Goal: Transaction & Acquisition: Book appointment/travel/reservation

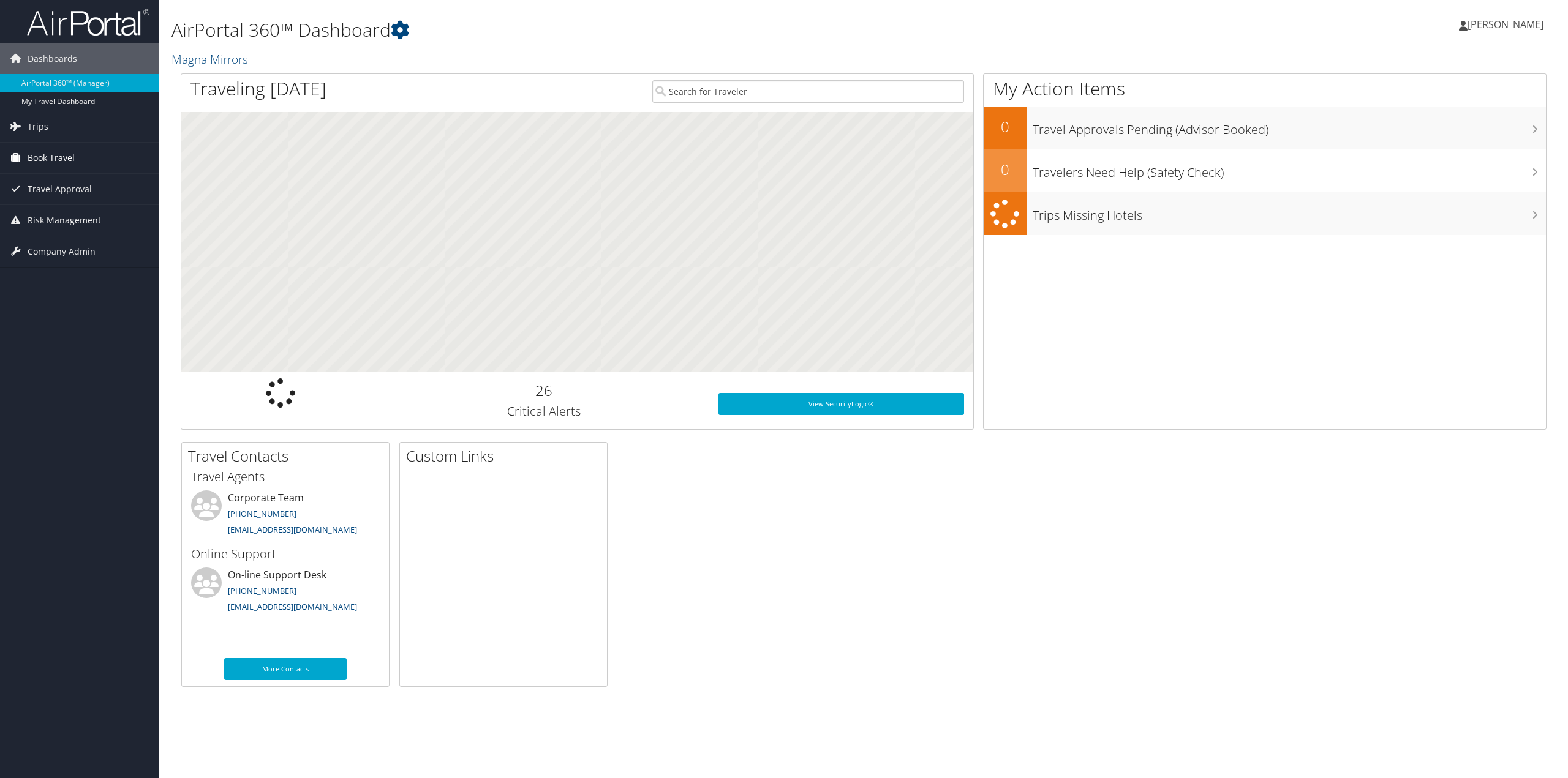
click at [43, 156] on span "Book Travel" at bounding box center [51, 158] width 48 height 31
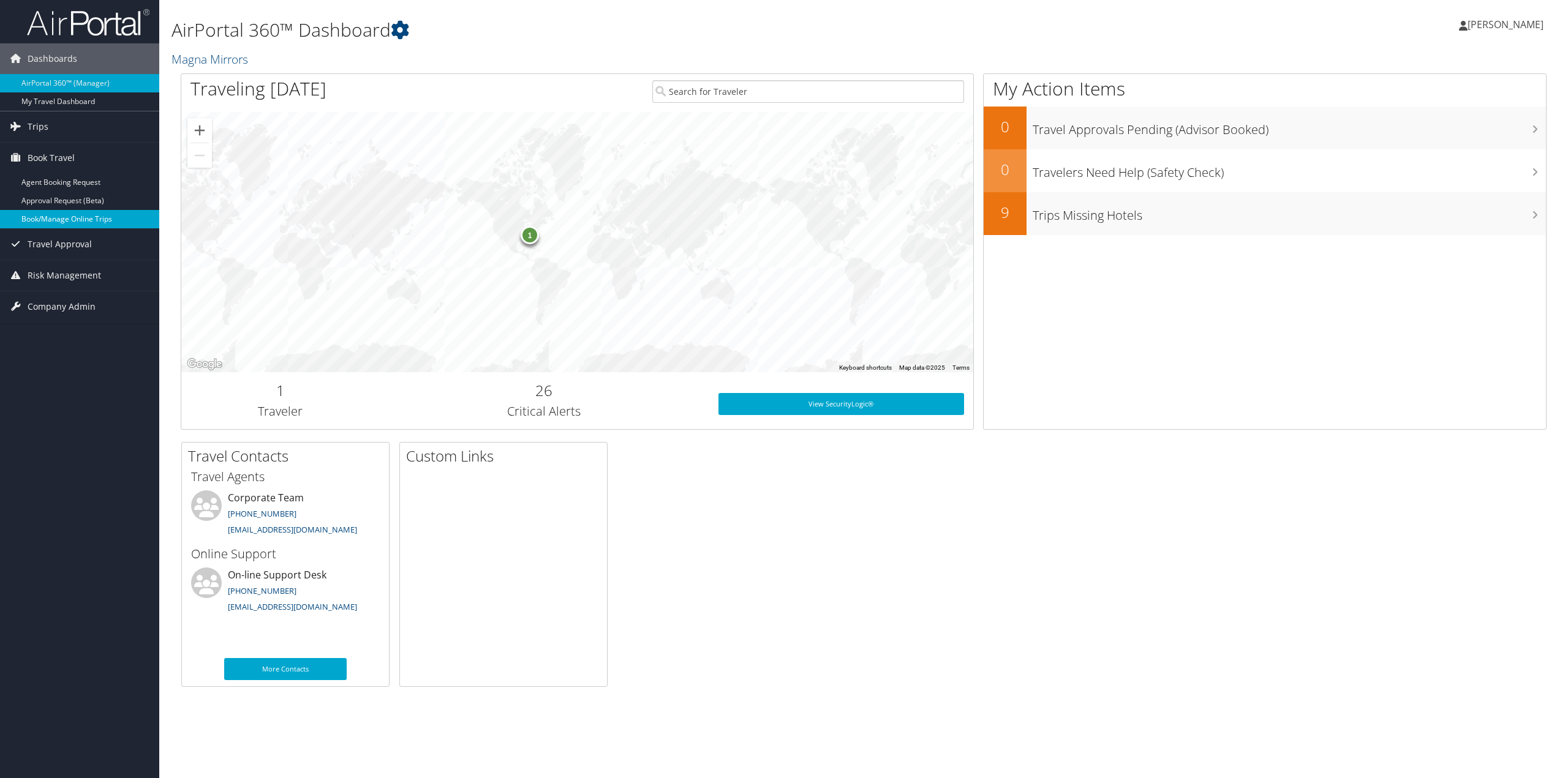
click at [51, 217] on link "Book/Manage Online Trips" at bounding box center [80, 219] width 159 height 18
